Goal: Task Accomplishment & Management: Use online tool/utility

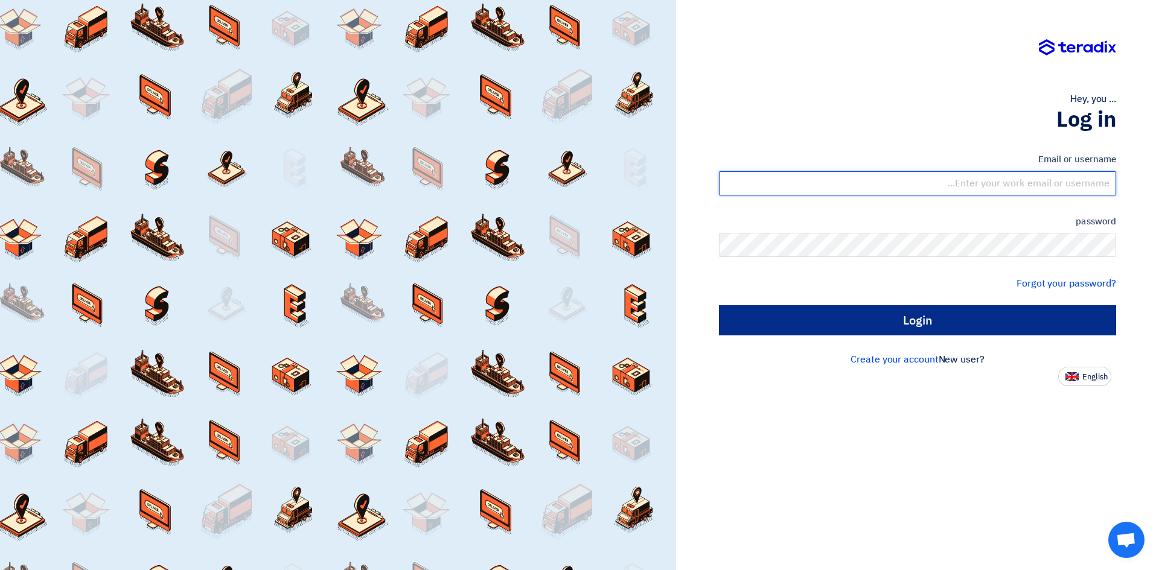
type input "[EMAIL_ADDRESS][DOMAIN_NAME]"
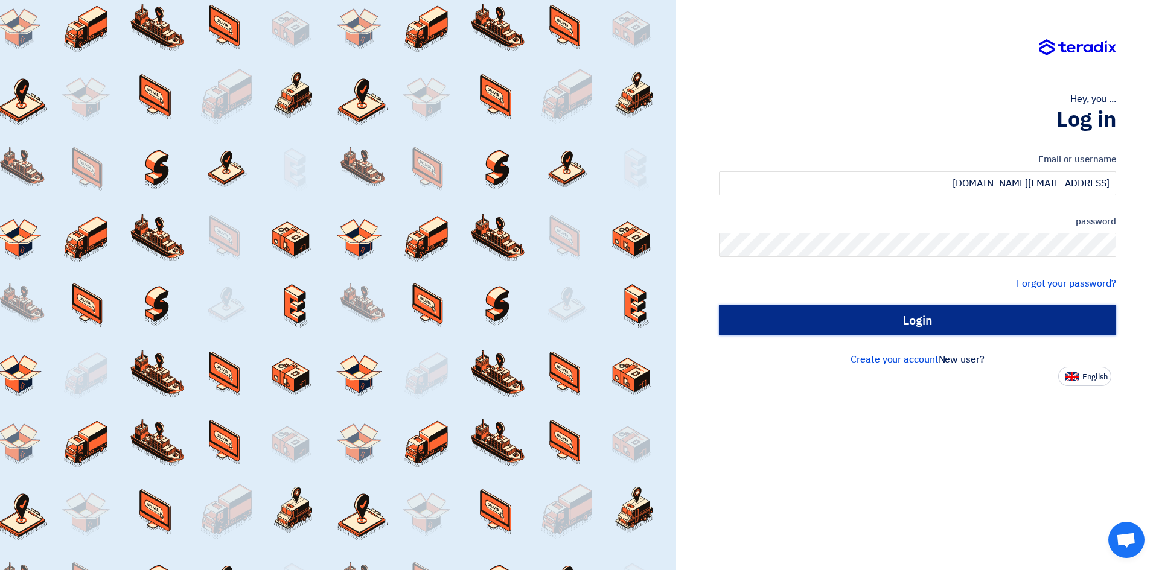
click at [935, 315] on input "Login" at bounding box center [917, 320] width 397 height 30
type input "Sign in"
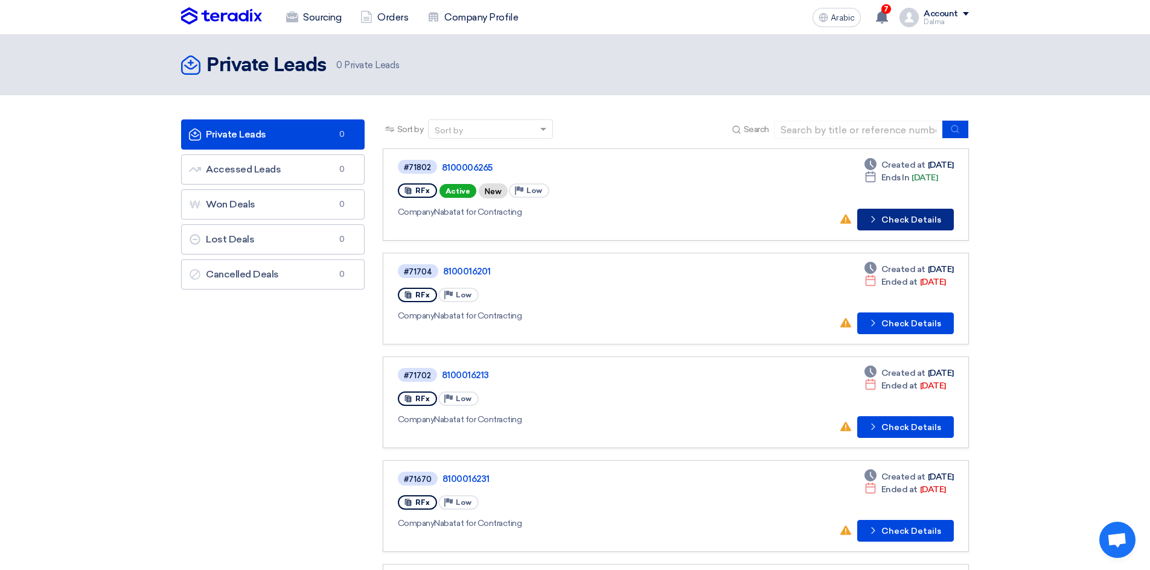
click at [920, 220] on font "Check Details" at bounding box center [911, 220] width 60 height 10
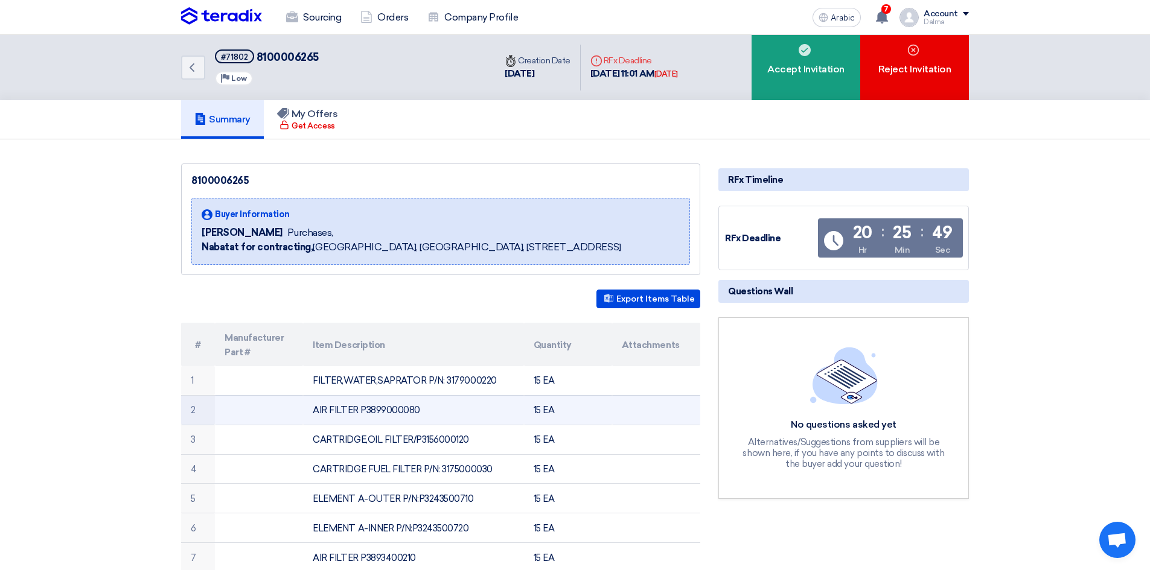
drag, startPoint x: 357, startPoint y: 381, endPoint x: 563, endPoint y: 424, distance: 210.8
click at [563, 424] on table "# Manufacturer Part # Item Description Quantity Attachments 1 FILTER,WATER,SAPR…" at bounding box center [440, 521] width 519 height 397
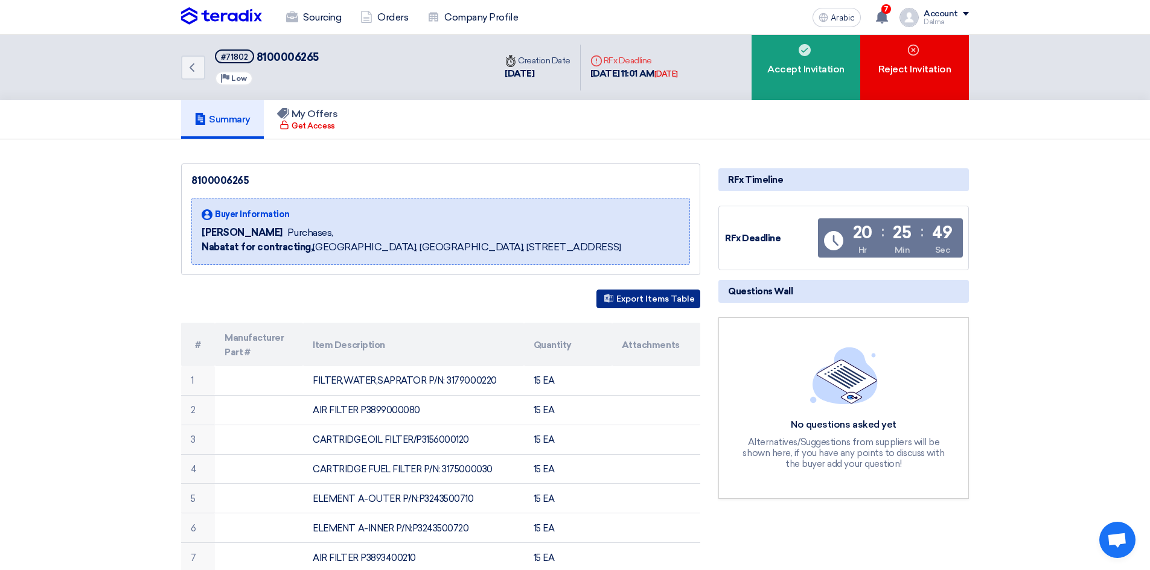
click at [658, 298] on font "Export Items Table" at bounding box center [655, 299] width 78 height 10
